Goal: Task Accomplishment & Management: Manage account settings

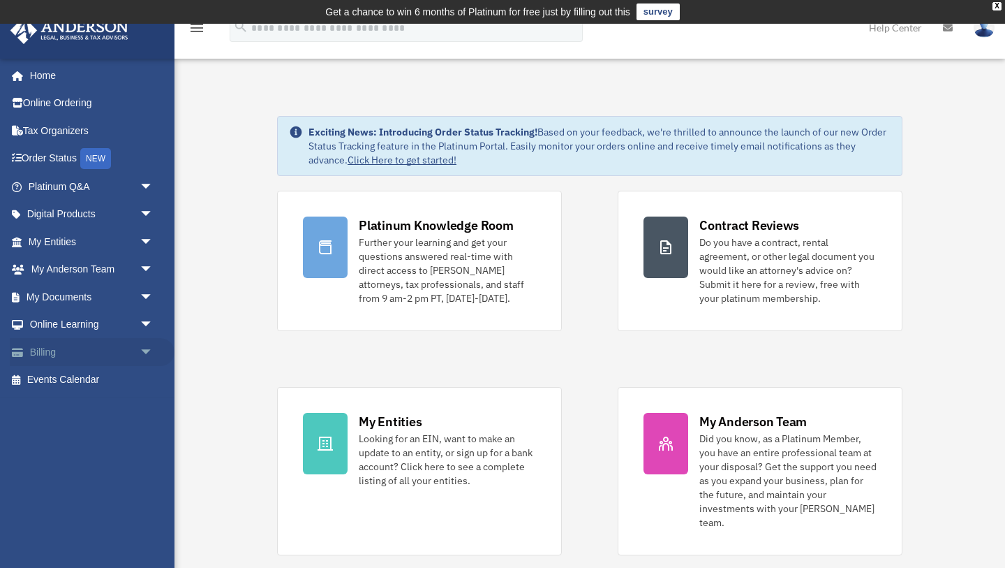
click at [53, 351] on link "Billing arrow_drop_down" at bounding box center [92, 352] width 165 height 28
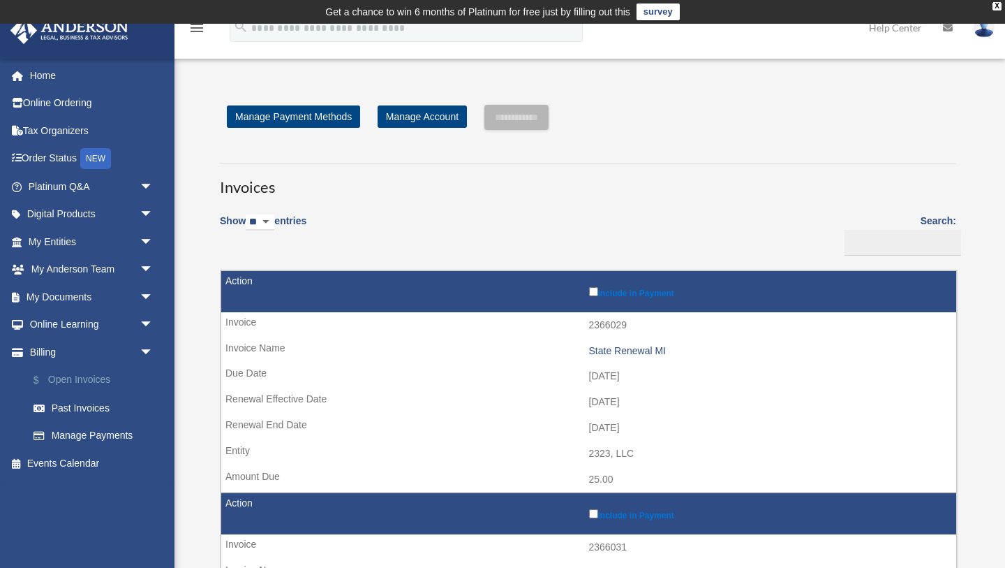
click at [68, 378] on link "$ Open Invoices" at bounding box center [97, 380] width 155 height 29
click at [78, 377] on link "$ Open Invoices" at bounding box center [97, 380] width 155 height 29
click at [81, 380] on link "$ Open Invoices" at bounding box center [97, 380] width 155 height 29
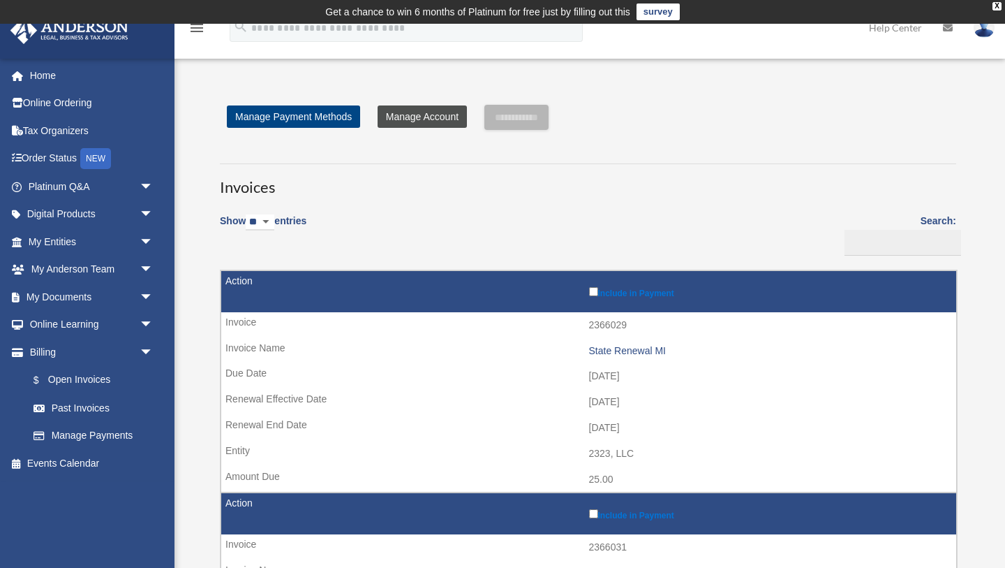
click at [415, 119] on link "Manage Account" at bounding box center [422, 116] width 89 height 22
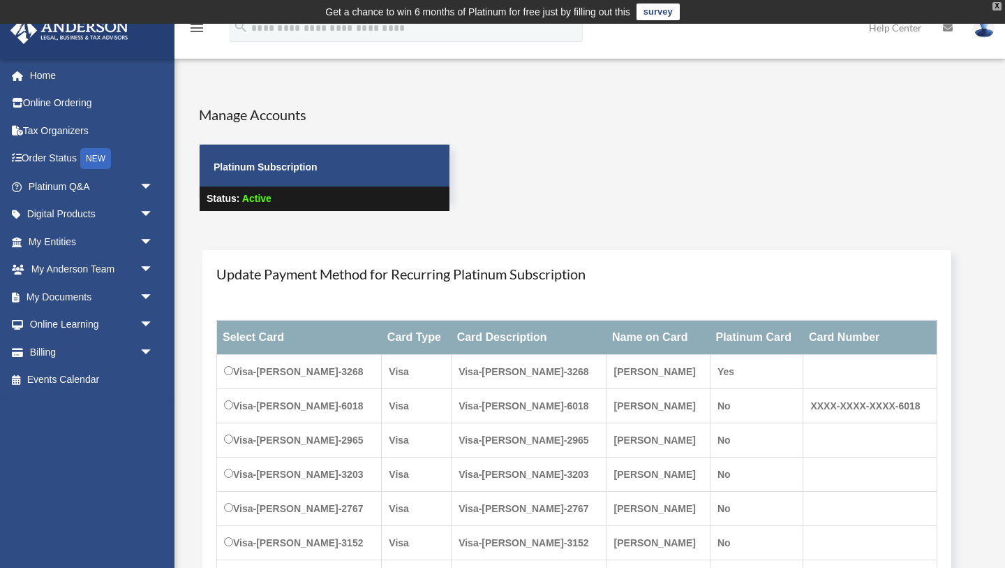
click at [999, 7] on div "X" at bounding box center [997, 6] width 9 height 8
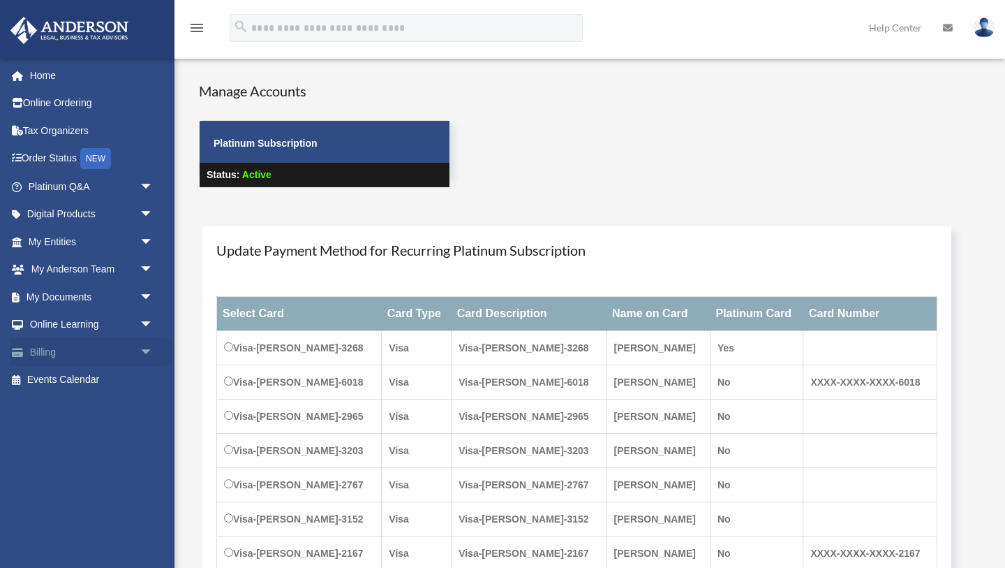
click at [49, 351] on link "Billing arrow_drop_down" at bounding box center [92, 352] width 165 height 28
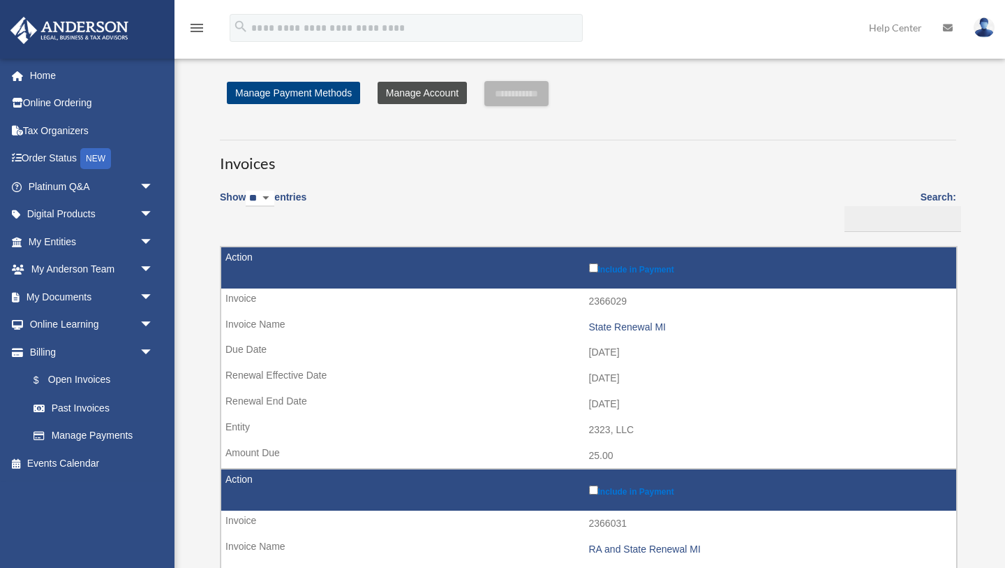
click at [398, 93] on link "Manage Account" at bounding box center [422, 93] width 89 height 22
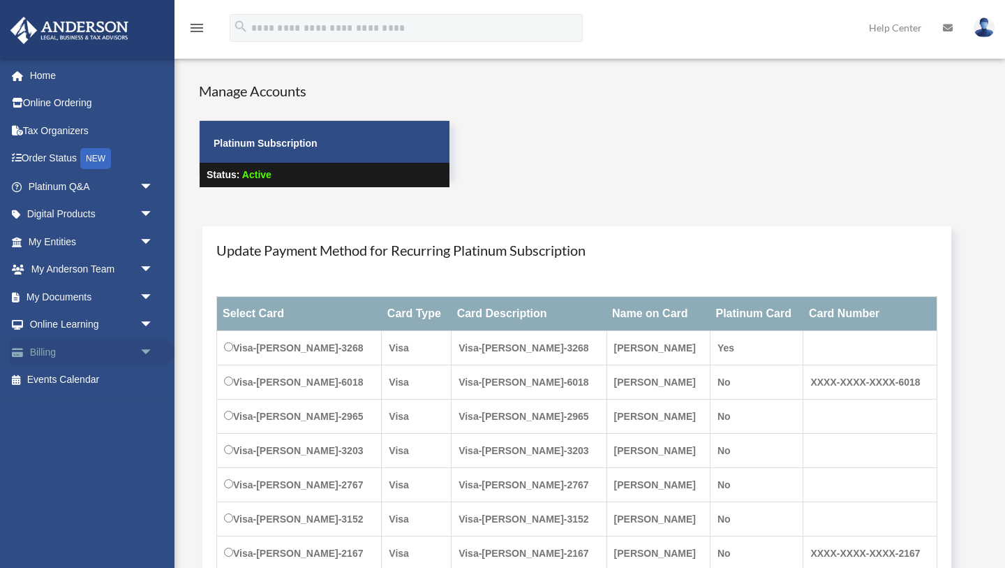
click at [145, 348] on span "arrow_drop_down" at bounding box center [154, 352] width 28 height 29
click at [101, 380] on link "$ Open Invoices" at bounding box center [97, 380] width 155 height 29
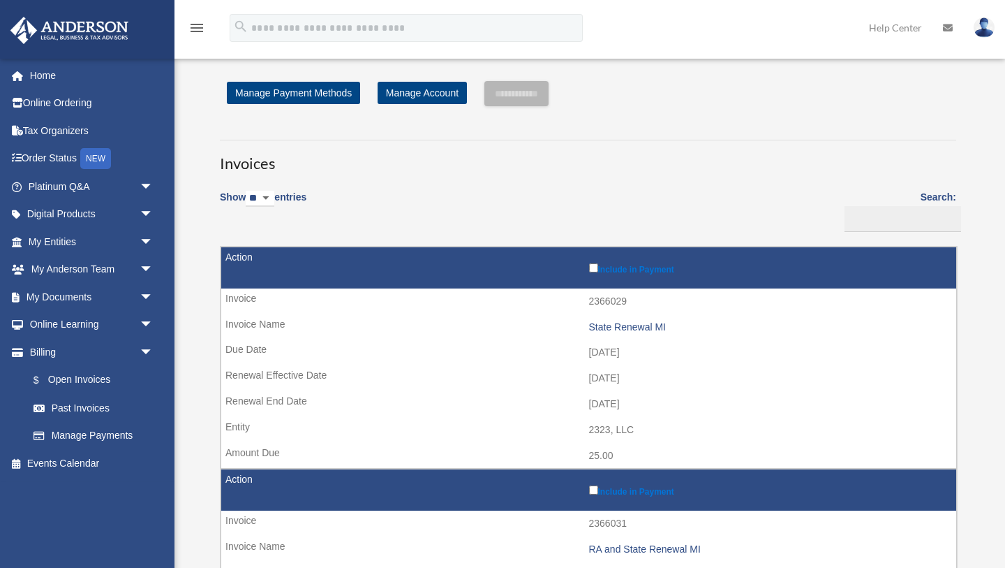
click at [274, 196] on select "** ** ** ***" at bounding box center [260, 199] width 29 height 16
select select "**"
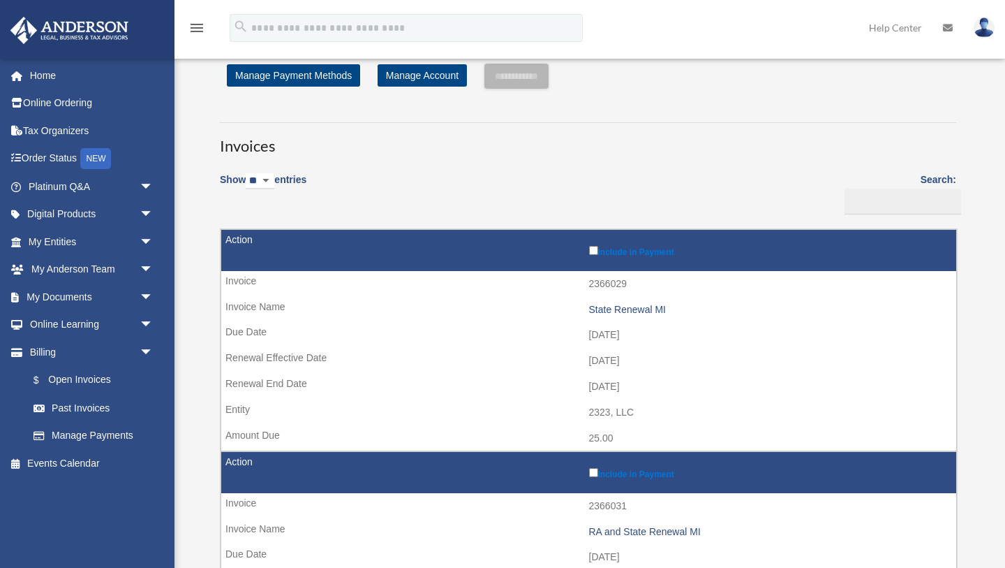
scroll to position [20, 0]
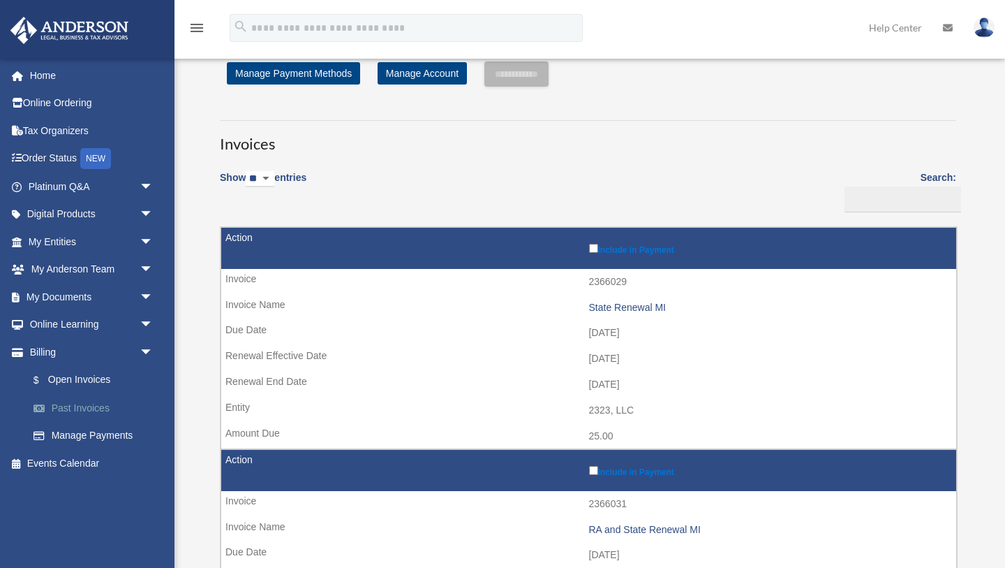
click at [57, 407] on link "Past Invoices" at bounding box center [97, 408] width 155 height 28
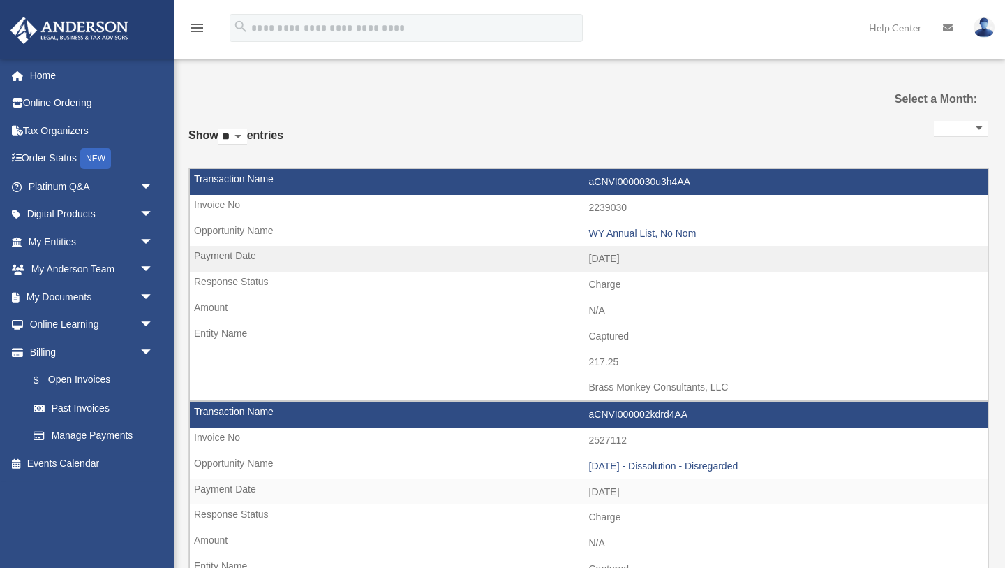
select select
click at [980, 27] on img at bounding box center [984, 27] width 21 height 20
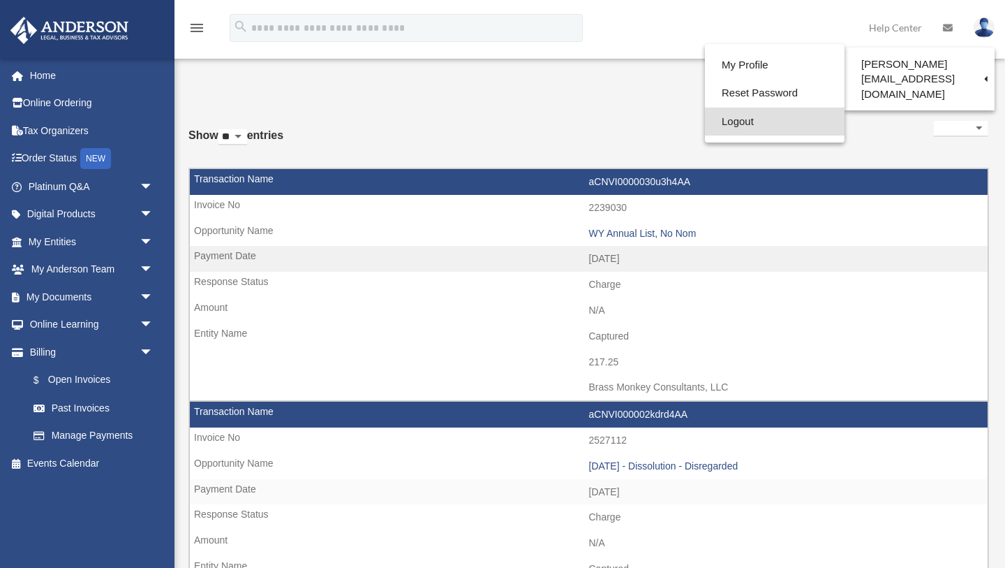
click at [707, 123] on link "Logout" at bounding box center [775, 122] width 140 height 29
